Goal: Obtain resource: Download file/media

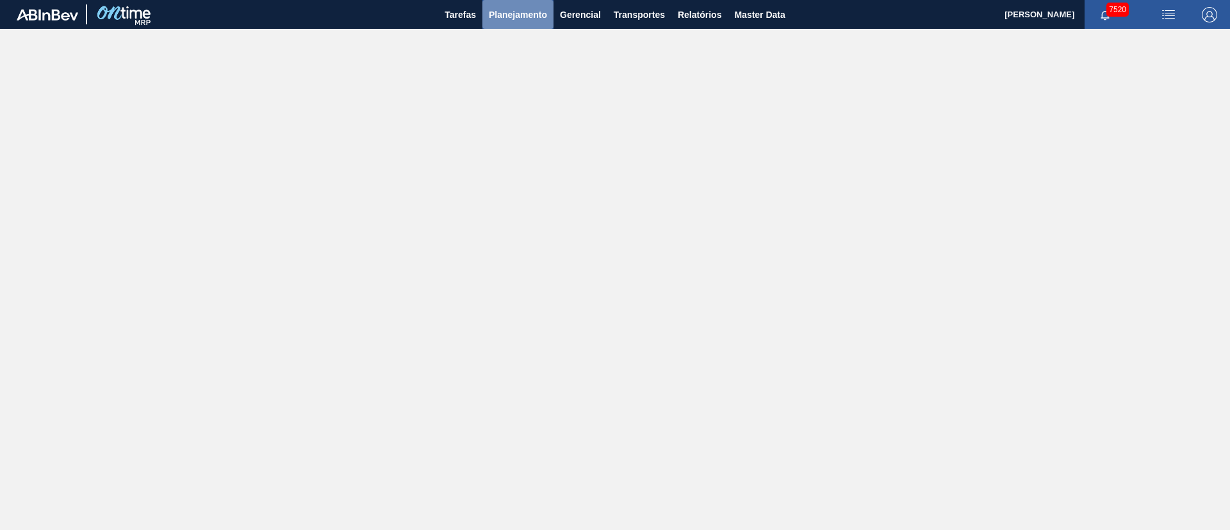
click at [520, 10] on span "Planejamento" at bounding box center [518, 14] width 58 height 15
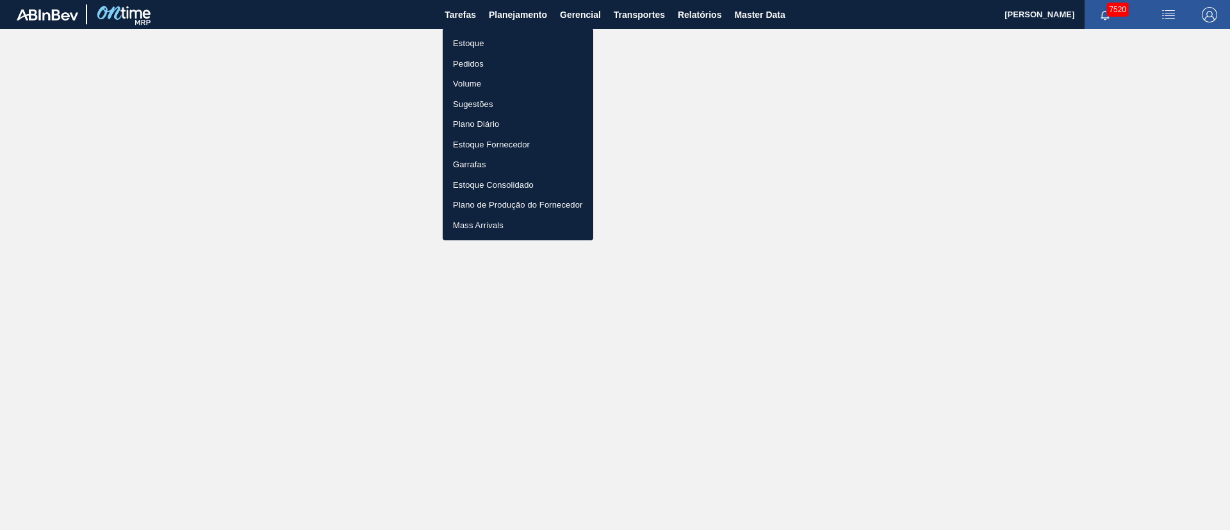
click at [693, 21] on div at bounding box center [615, 265] width 1230 height 530
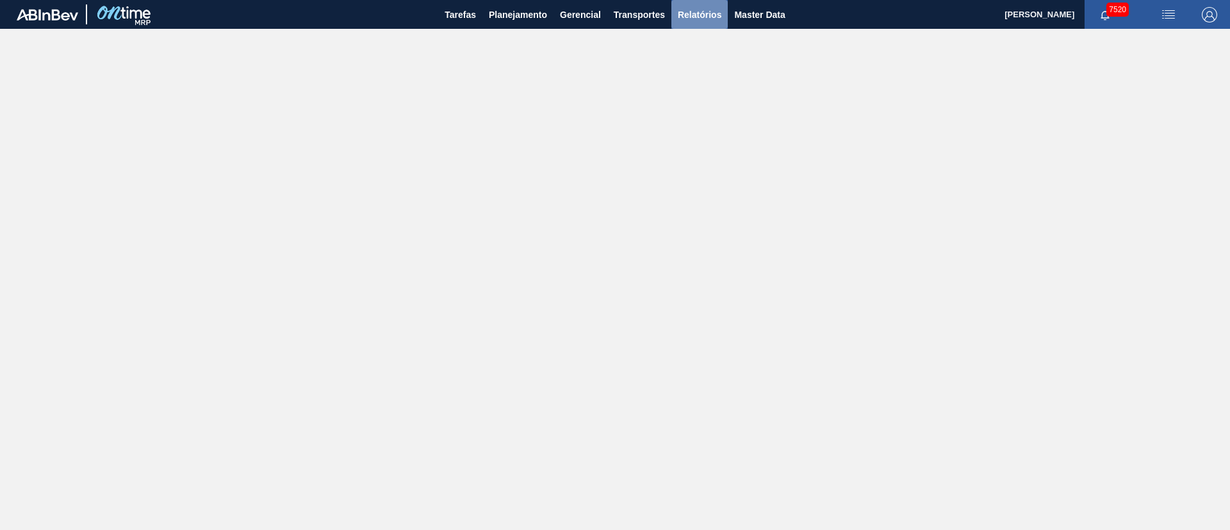
click at [691, 16] on span "Relatórios" at bounding box center [700, 14] width 44 height 15
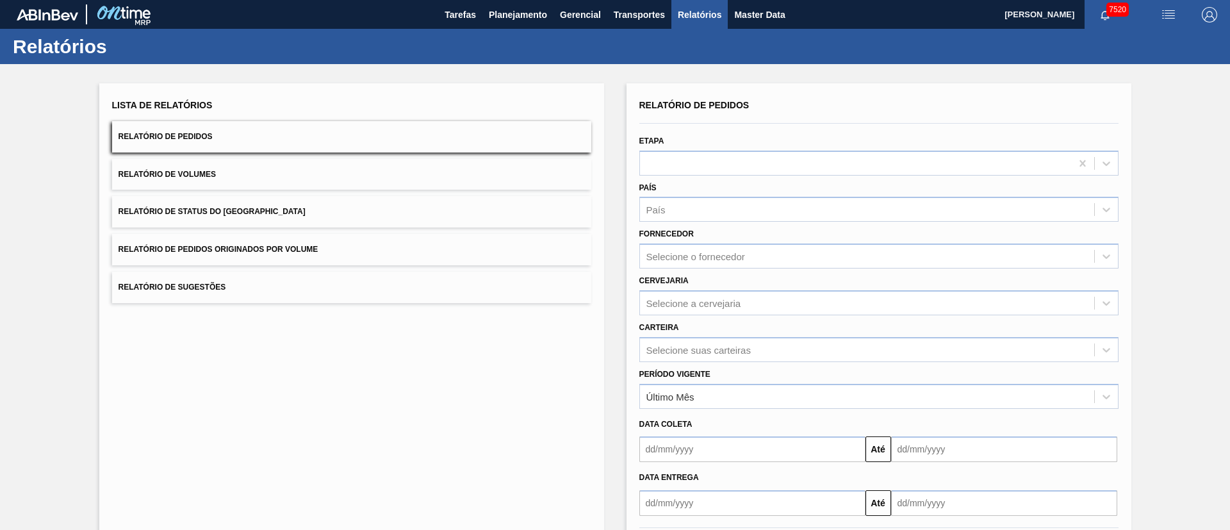
click at [256, 240] on button "Relatório de Pedidos Originados por Volume" at bounding box center [351, 249] width 479 height 31
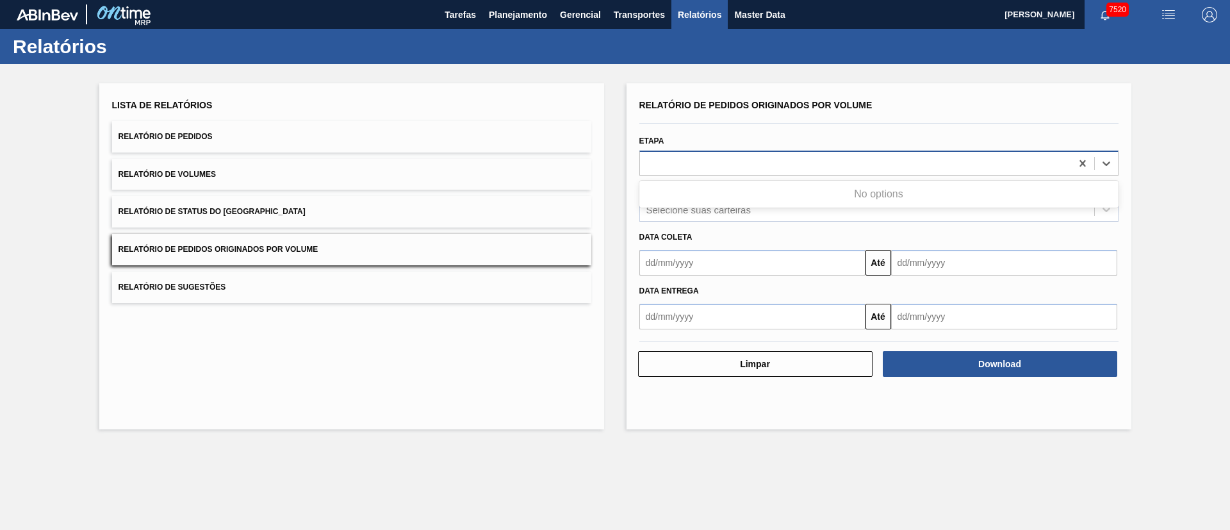
click at [732, 170] on div at bounding box center [855, 163] width 431 height 19
click at [702, 135] on div "Etapa" at bounding box center [878, 154] width 479 height 44
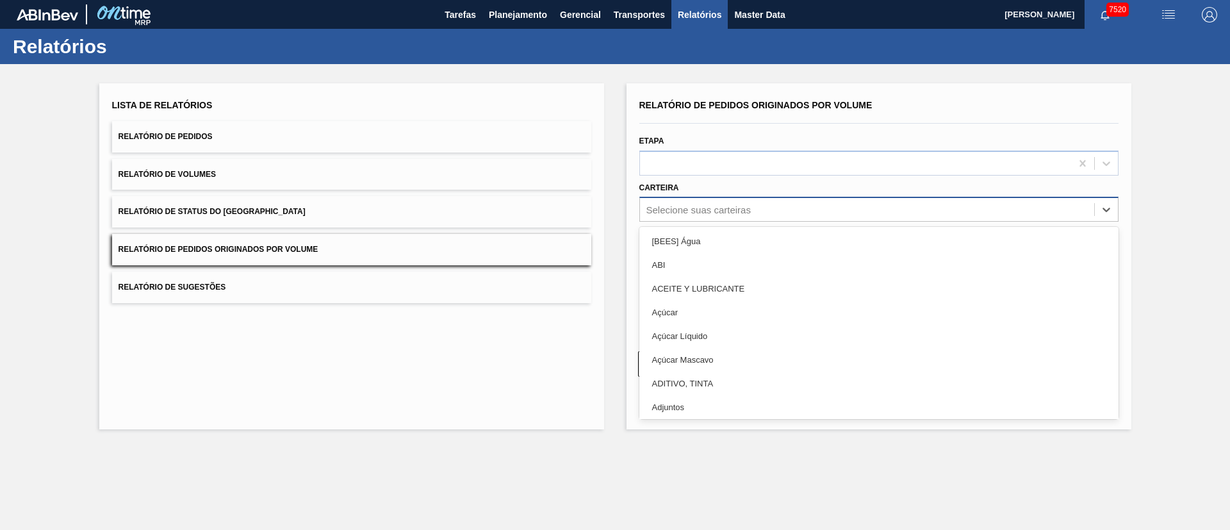
click at [702, 207] on div "Selecione suas carteiras" at bounding box center [698, 209] width 104 height 11
type input "garr"
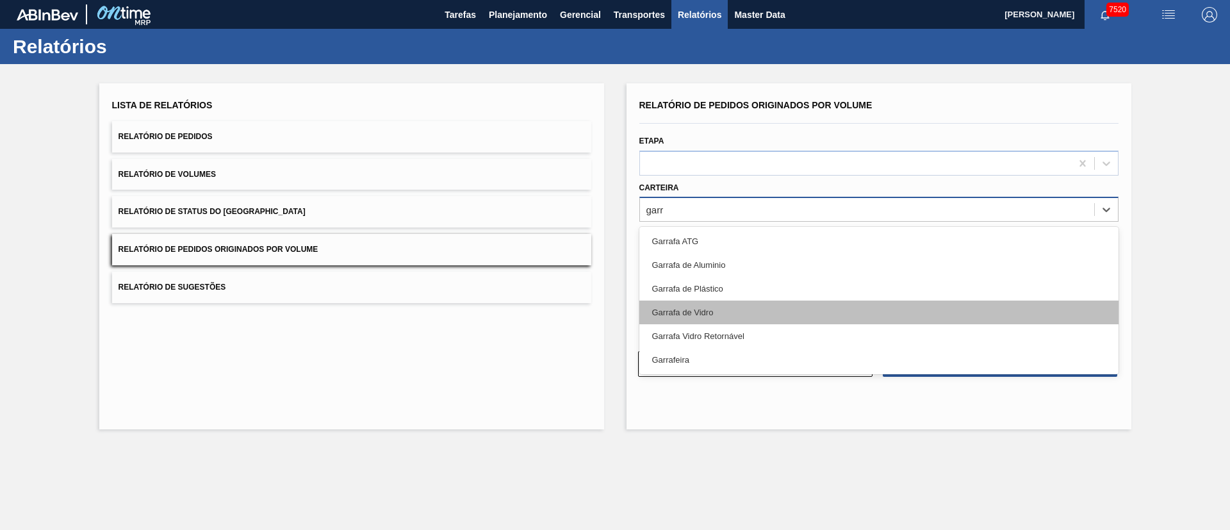
click at [717, 310] on div "Garrafa de Vidro" at bounding box center [878, 312] width 479 height 24
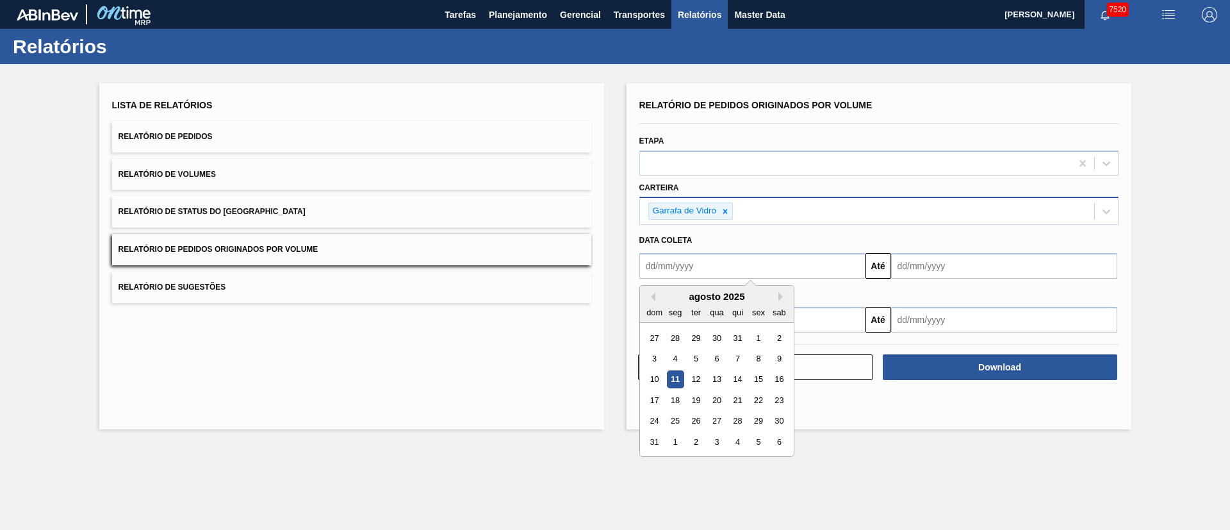
click at [716, 270] on input "text" at bounding box center [752, 266] width 226 height 26
click at [762, 339] on div "1" at bounding box center [757, 337] width 17 height 17
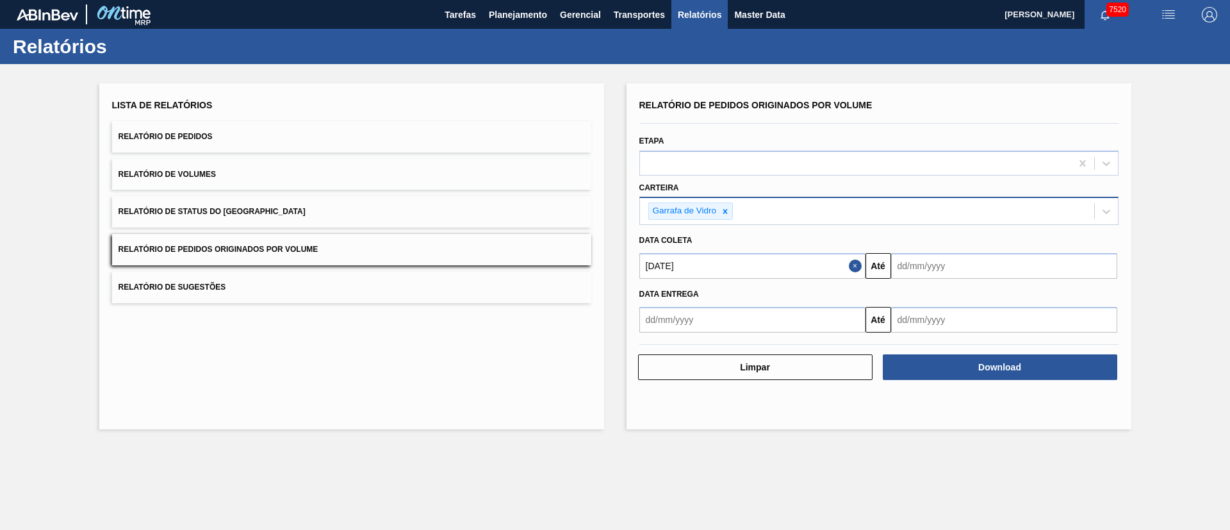
type input "[DATE]"
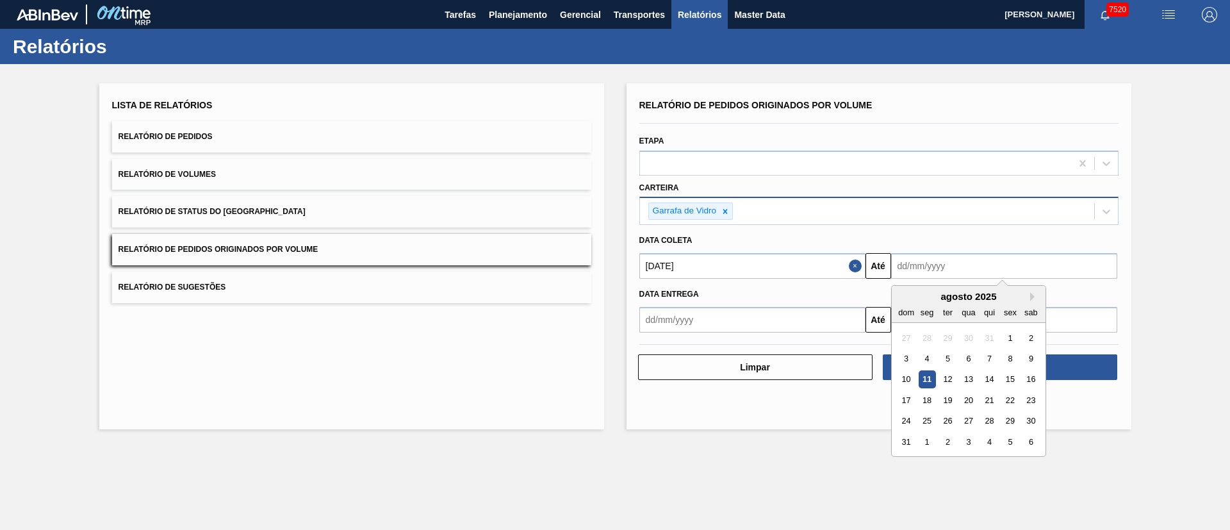
click at [962, 261] on input "text" at bounding box center [1004, 266] width 226 height 26
click at [910, 441] on div "31" at bounding box center [905, 441] width 17 height 17
type input "[DATE]"
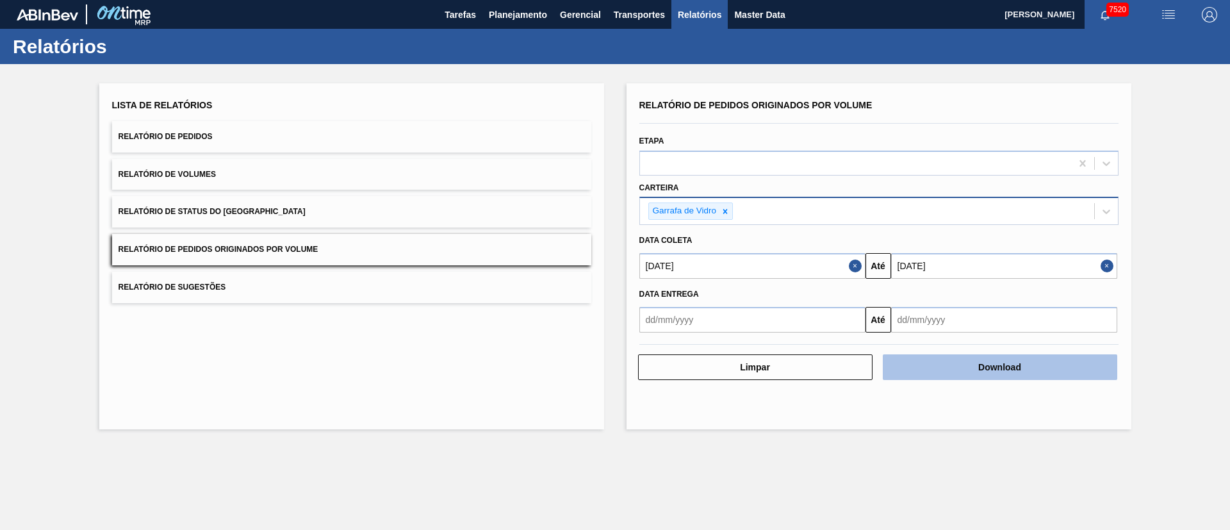
click at [992, 366] on button "Download" at bounding box center [1000, 367] width 234 height 26
